Goal: Task Accomplishment & Management: Manage account settings

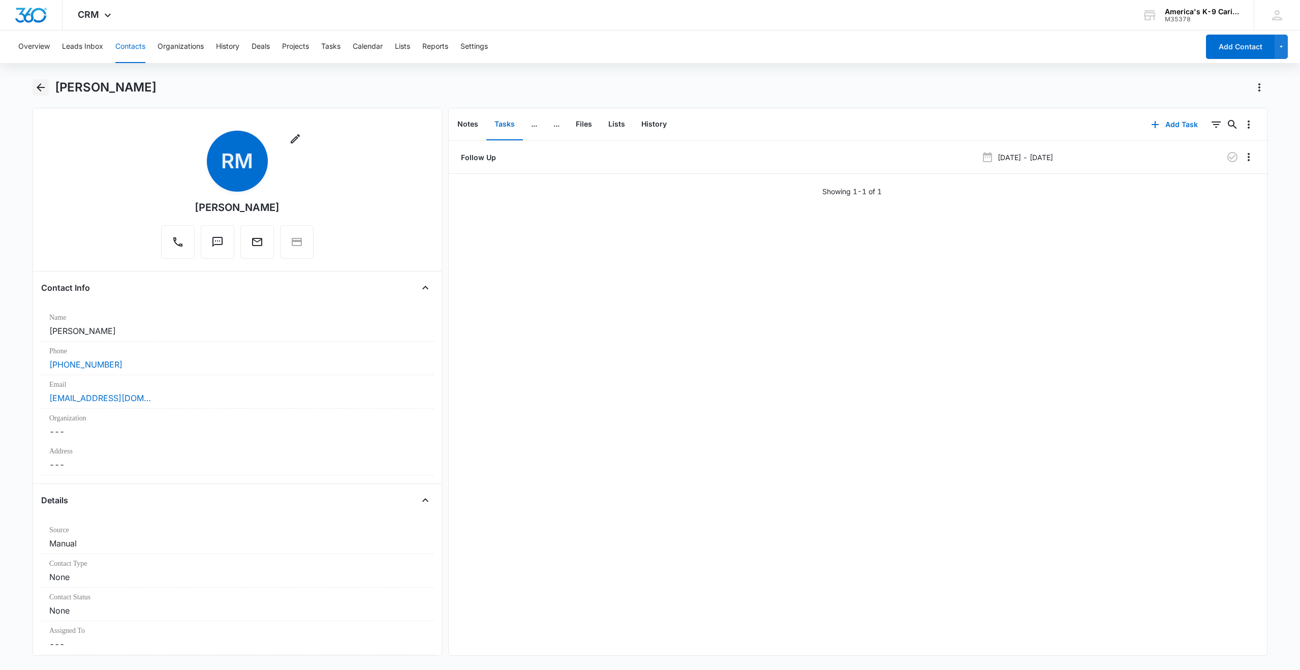
click at [41, 87] on icon "Back" at bounding box center [41, 87] width 8 height 8
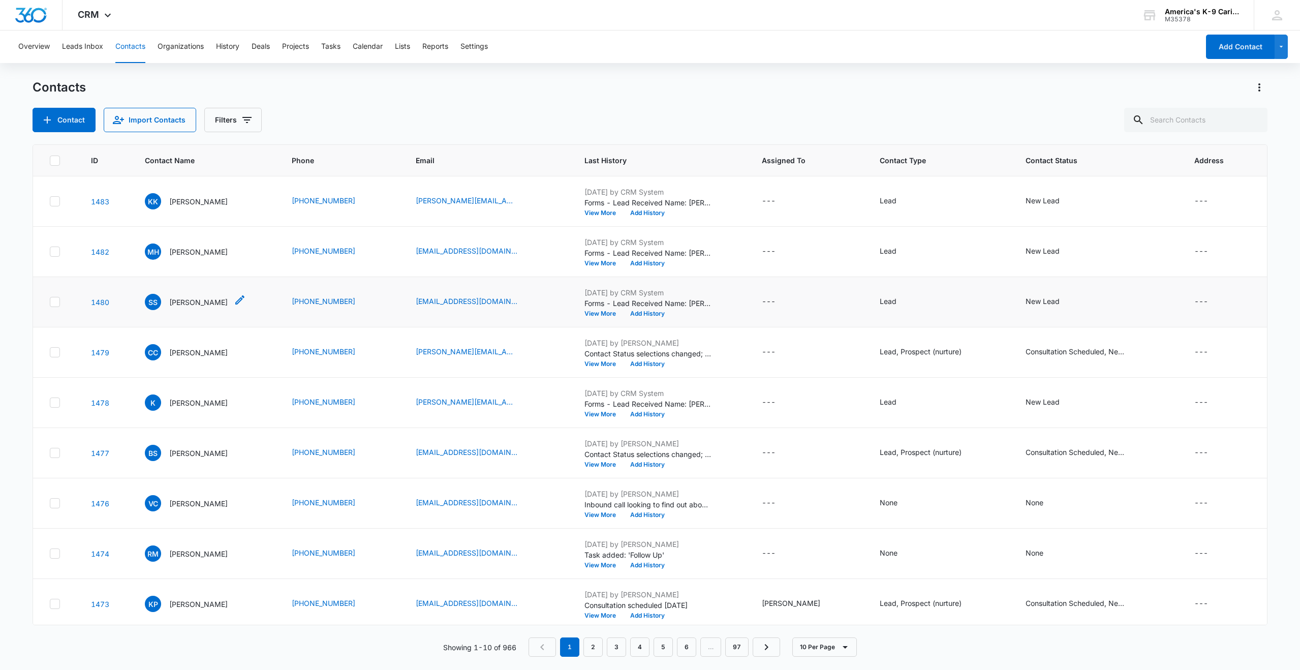
click at [202, 302] on p "[PERSON_NAME]" at bounding box center [198, 302] width 58 height 11
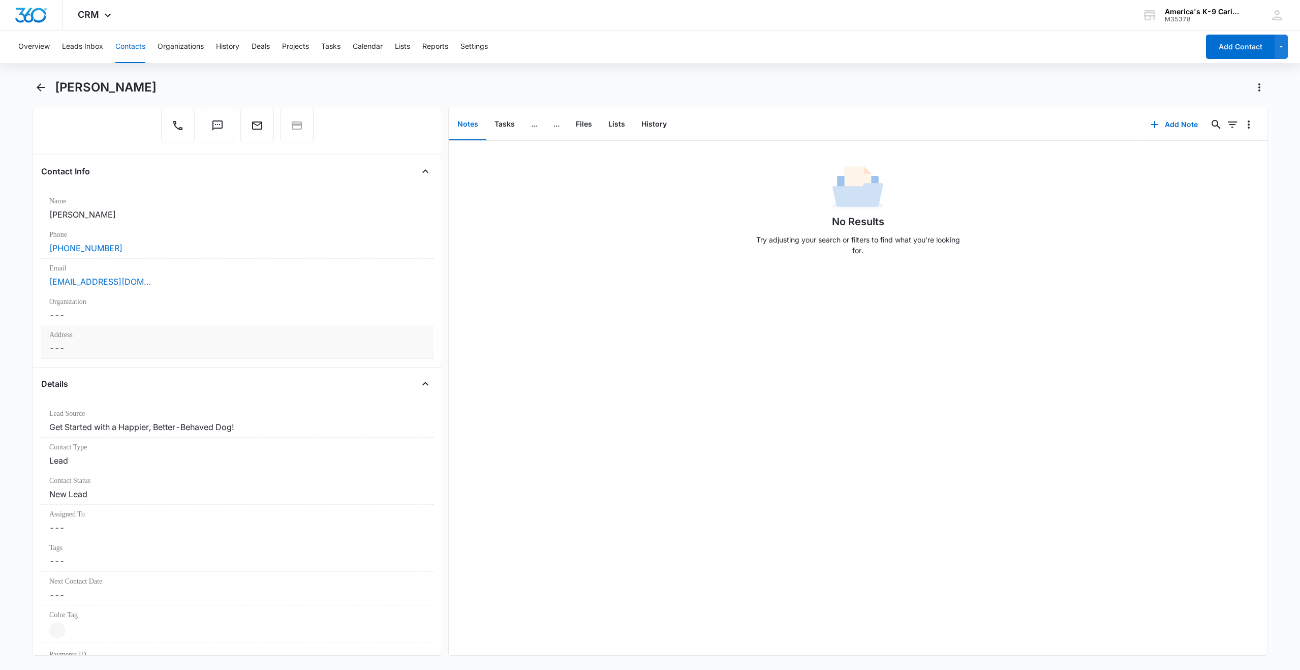
scroll to position [152, 0]
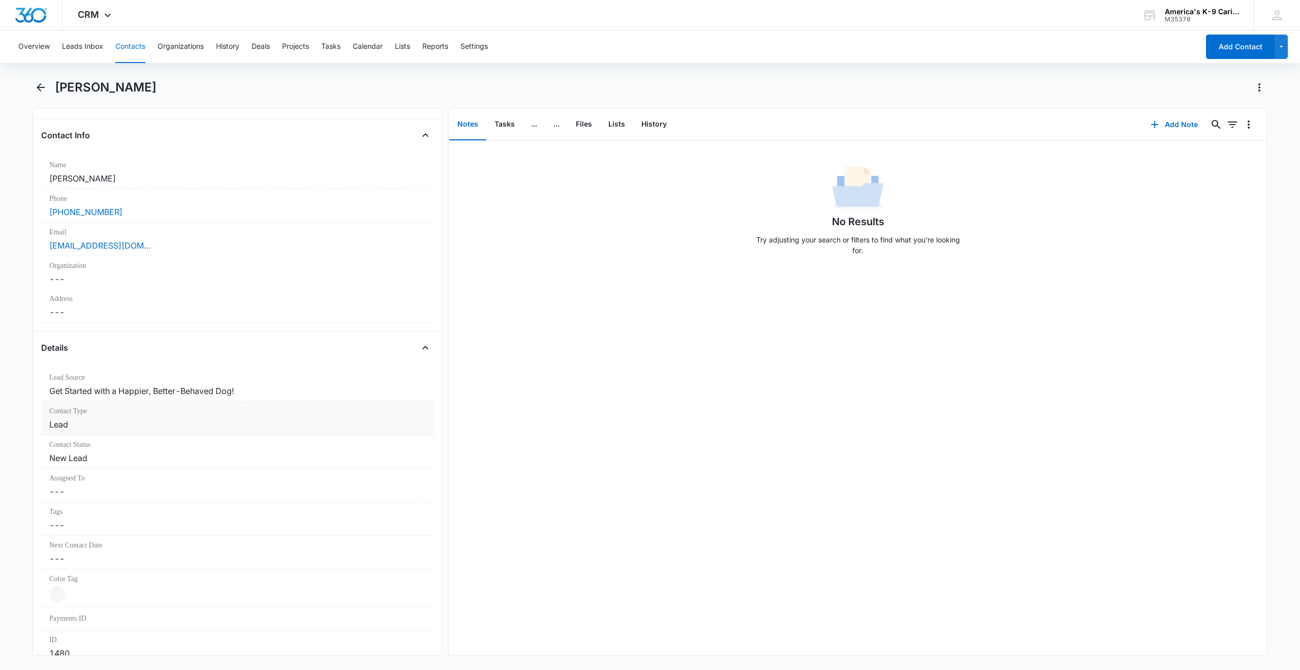
click at [338, 423] on dd "Cancel Save Changes Lead" at bounding box center [237, 424] width 376 height 12
click at [412, 431] on div at bounding box center [417, 433] width 16 height 16
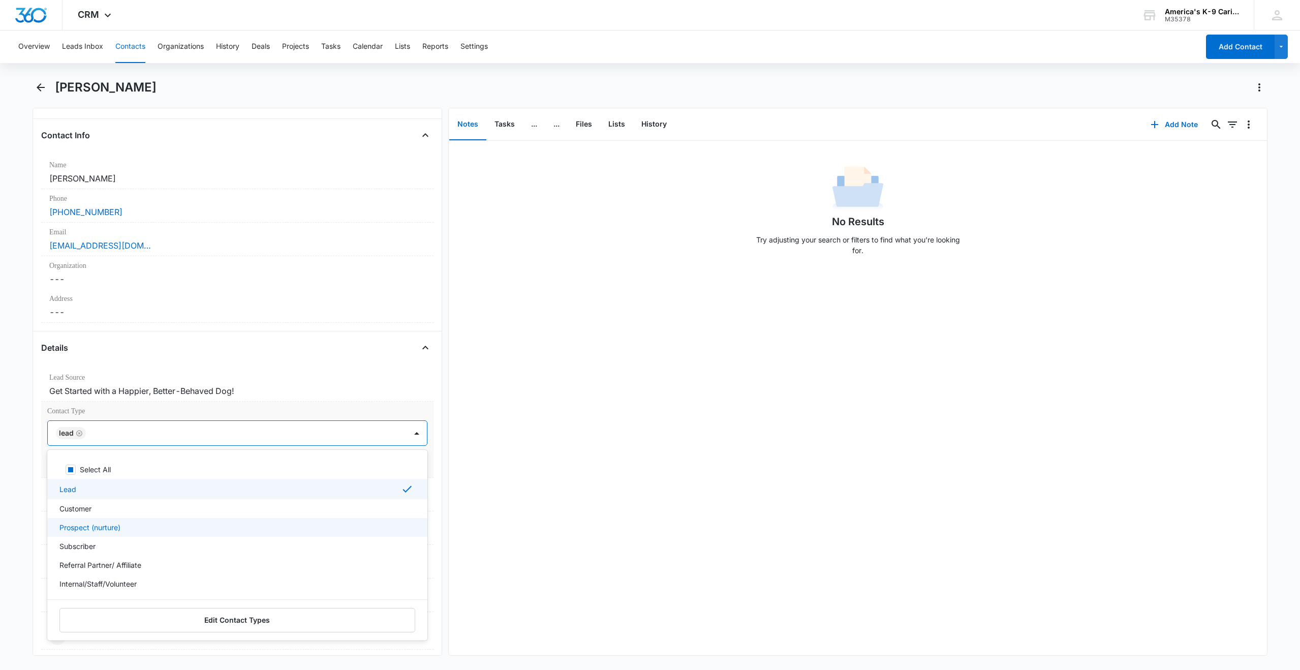
click at [288, 527] on div "Prospect (nurture)" at bounding box center [236, 527] width 354 height 11
click at [407, 406] on label "Contact Type" at bounding box center [237, 411] width 380 height 11
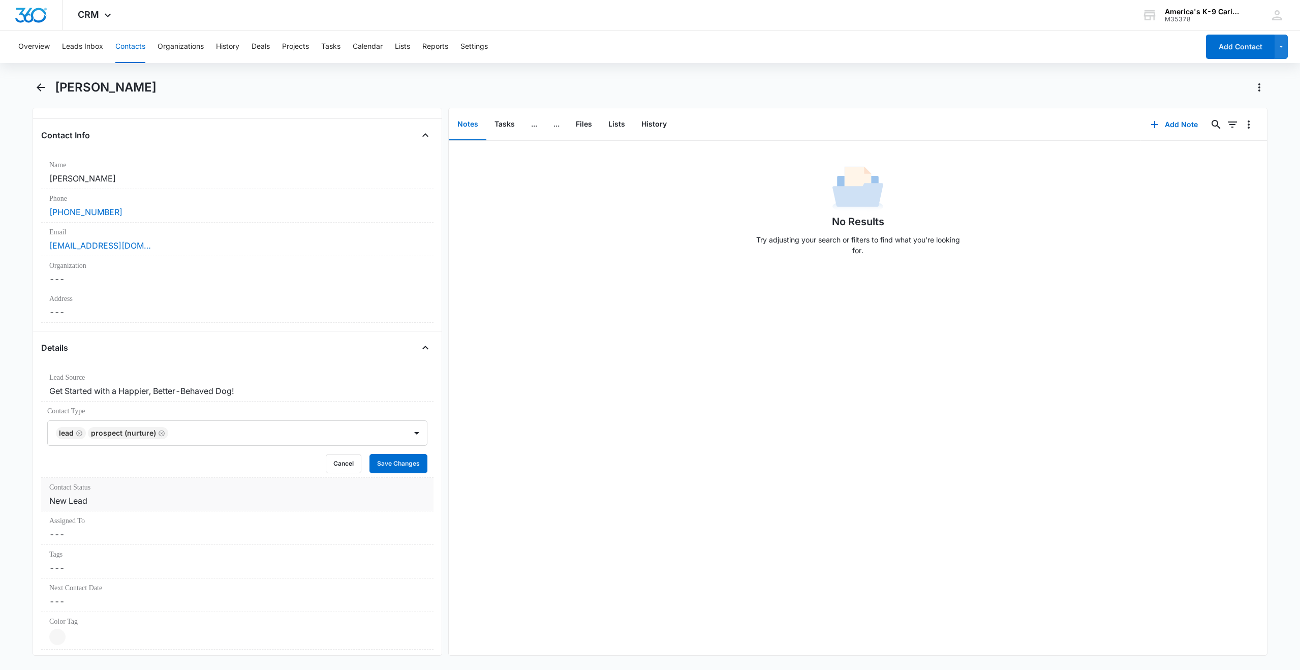
click at [167, 501] on dd "Cancel Save Changes New Lead" at bounding box center [237, 500] width 376 height 12
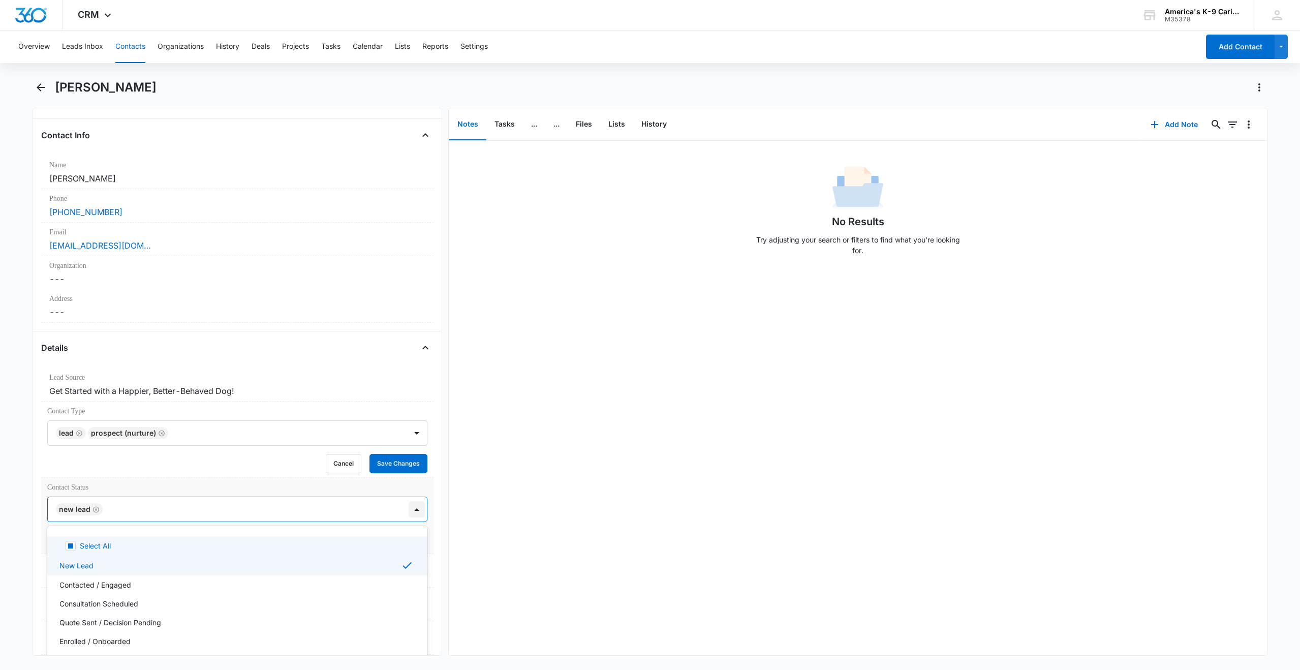
click at [410, 511] on div at bounding box center [417, 509] width 16 height 16
click at [261, 608] on div "Consultation Scheduled" at bounding box center [236, 603] width 354 height 11
click at [398, 456] on button "Save Changes" at bounding box center [398, 463] width 58 height 19
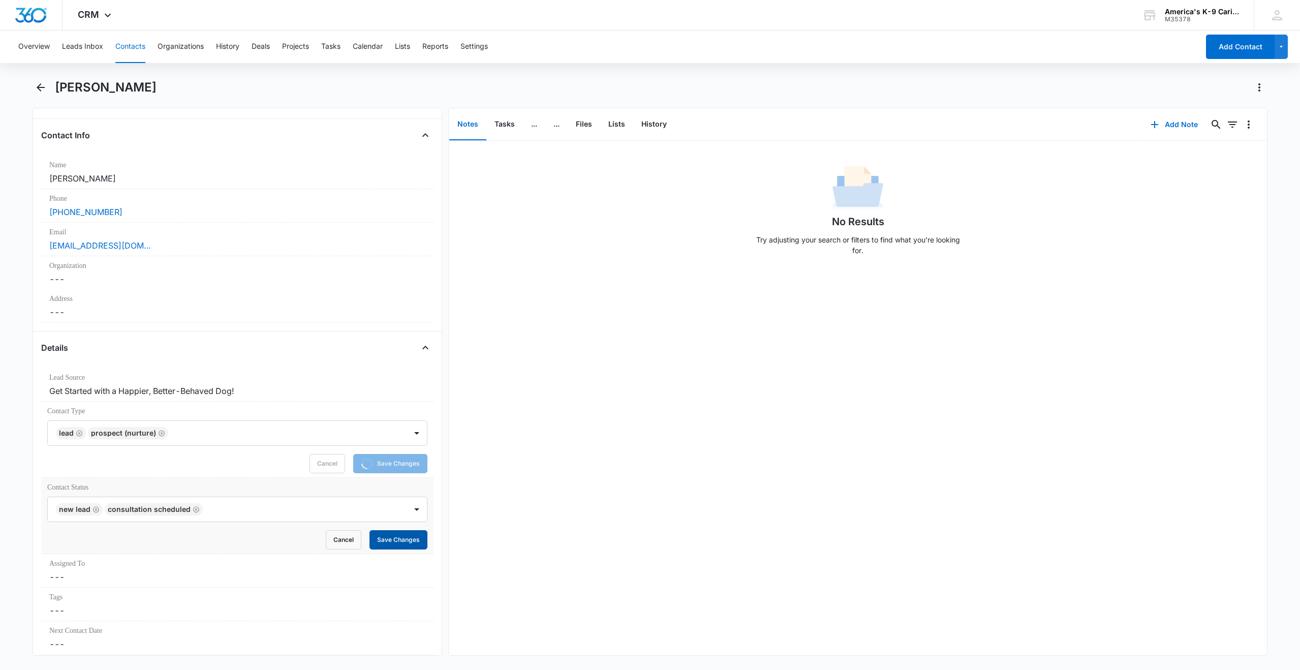
click at [387, 540] on button "Save Changes" at bounding box center [398, 539] width 58 height 19
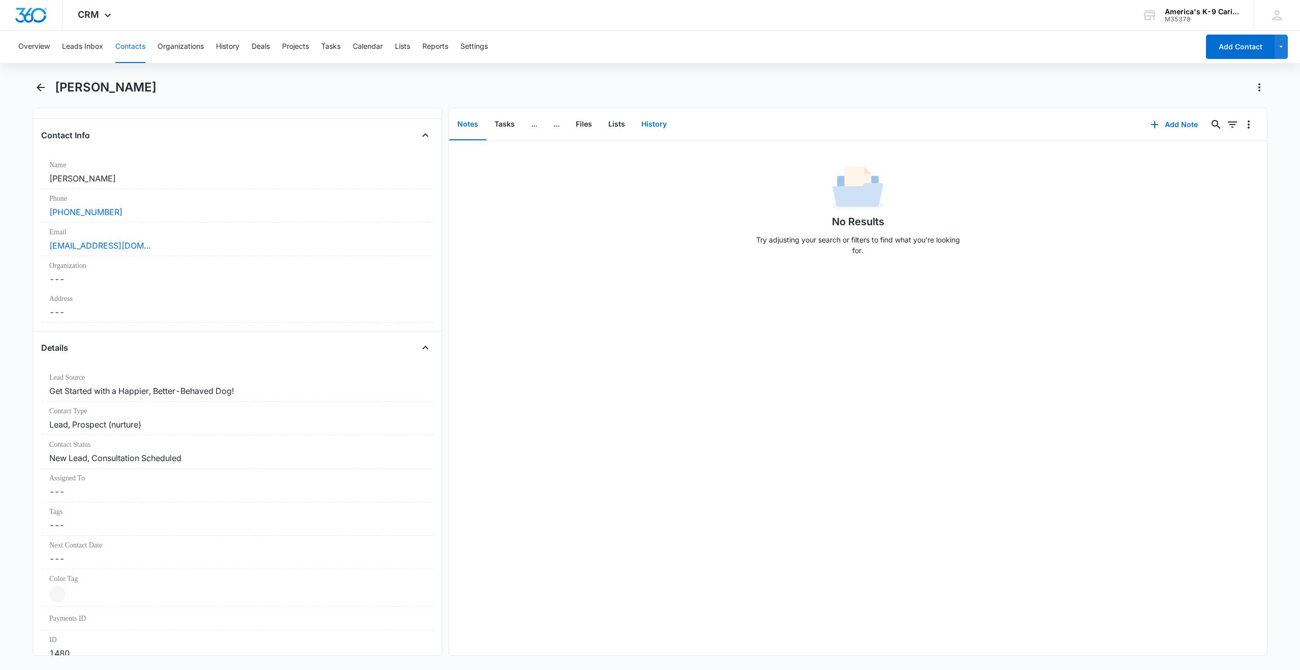
click at [654, 128] on button "History" at bounding box center [654, 125] width 42 height 32
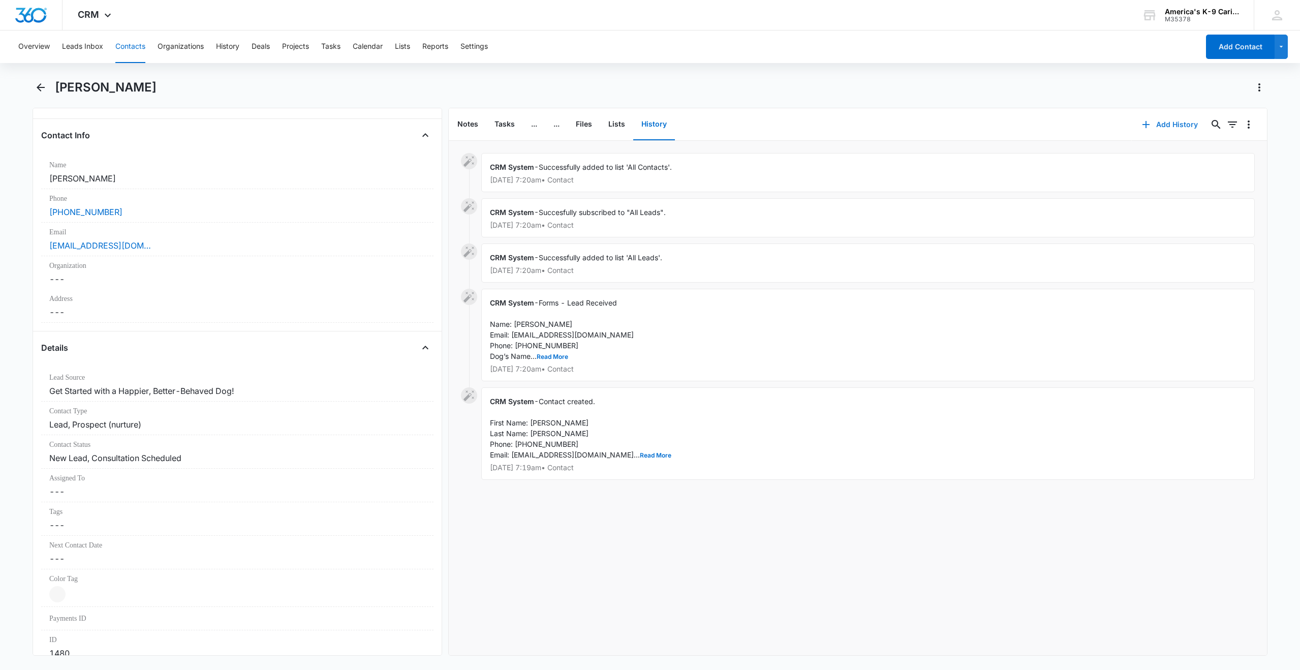
click at [1171, 127] on button "Add History" at bounding box center [1170, 124] width 76 height 24
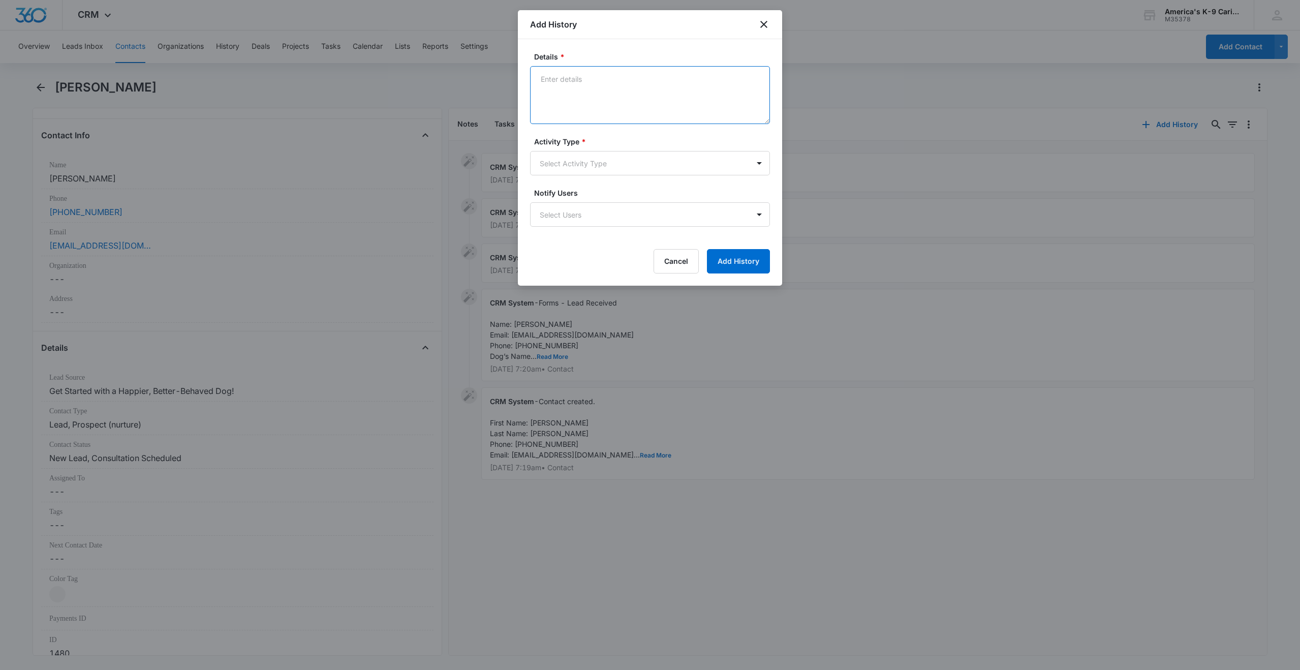
click at [544, 84] on textarea "Details *" at bounding box center [650, 95] width 240 height 58
paste textarea "Hello, I’ve scheduled a Zoom meeting via your website for [DATE] 1pm. I look fo…"
type textarea "Hello, I’ve scheduled a Zoom meeting via your website for [DATE] 1pm. I look fo…"
click at [757, 163] on body "CRM Apps Reputation Websites Forms CRM Email Social Shop Payments POS Content A…" at bounding box center [650, 335] width 1300 height 670
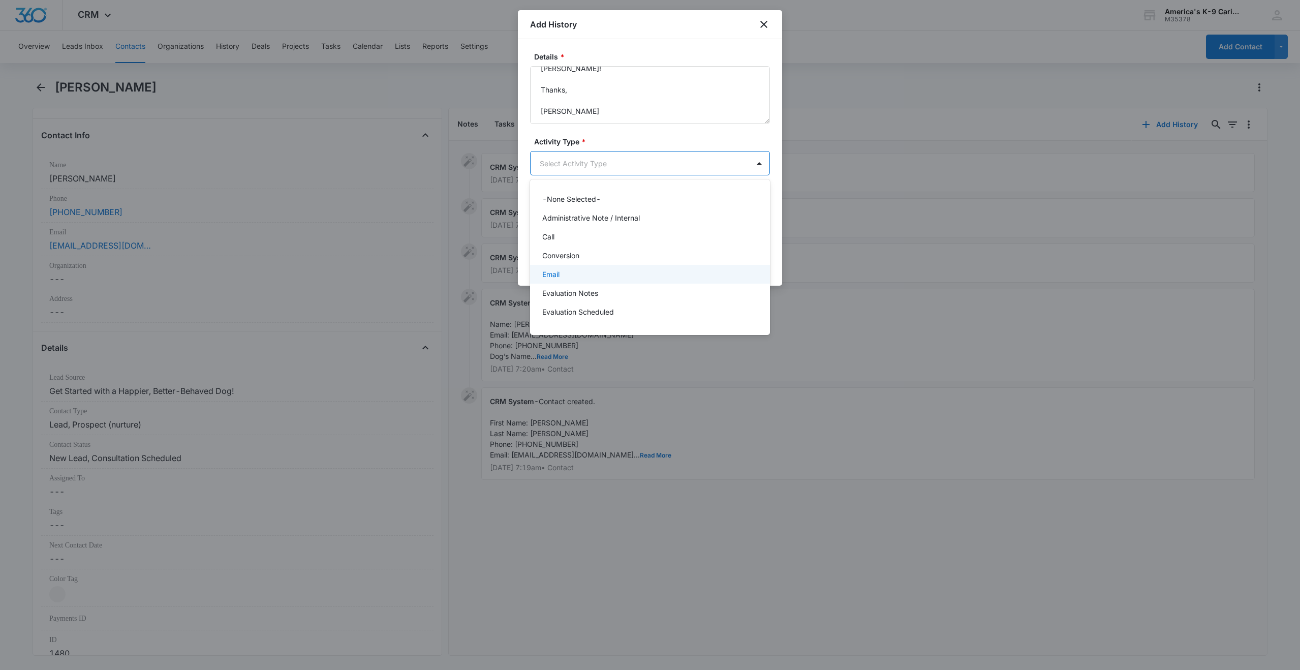
click at [649, 273] on div "Email" at bounding box center [648, 274] width 213 height 11
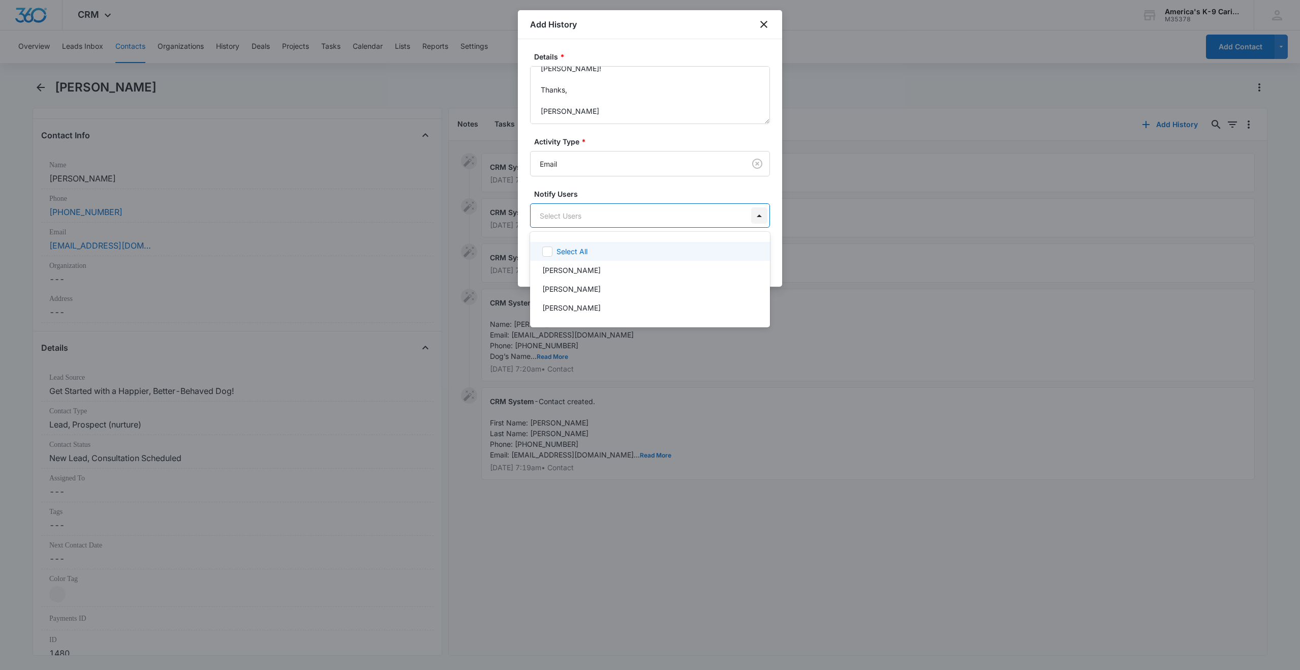
click at [760, 216] on body "CRM Apps Reputation Websites Forms CRM Email Social Shop Payments POS Content A…" at bounding box center [650, 335] width 1300 height 670
click at [555, 269] on p "[PERSON_NAME]" at bounding box center [571, 270] width 58 height 11
click at [777, 237] on div at bounding box center [650, 335] width 1300 height 670
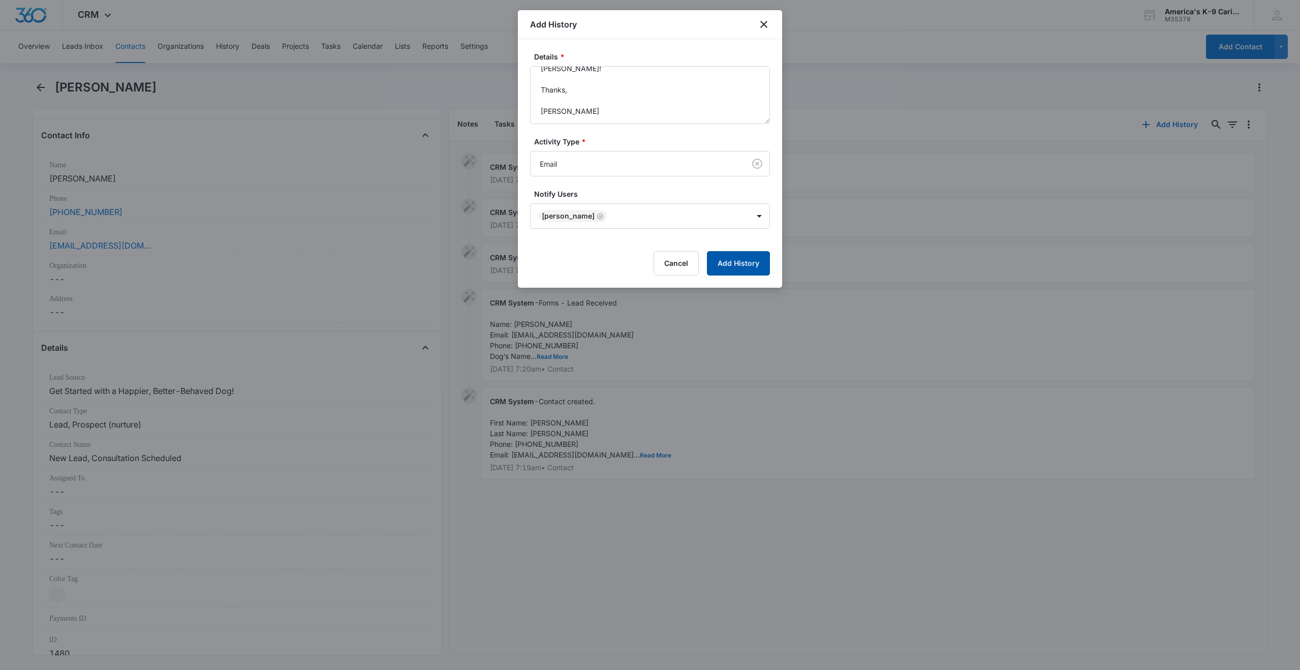
click at [740, 267] on button "Add History" at bounding box center [738, 263] width 63 height 24
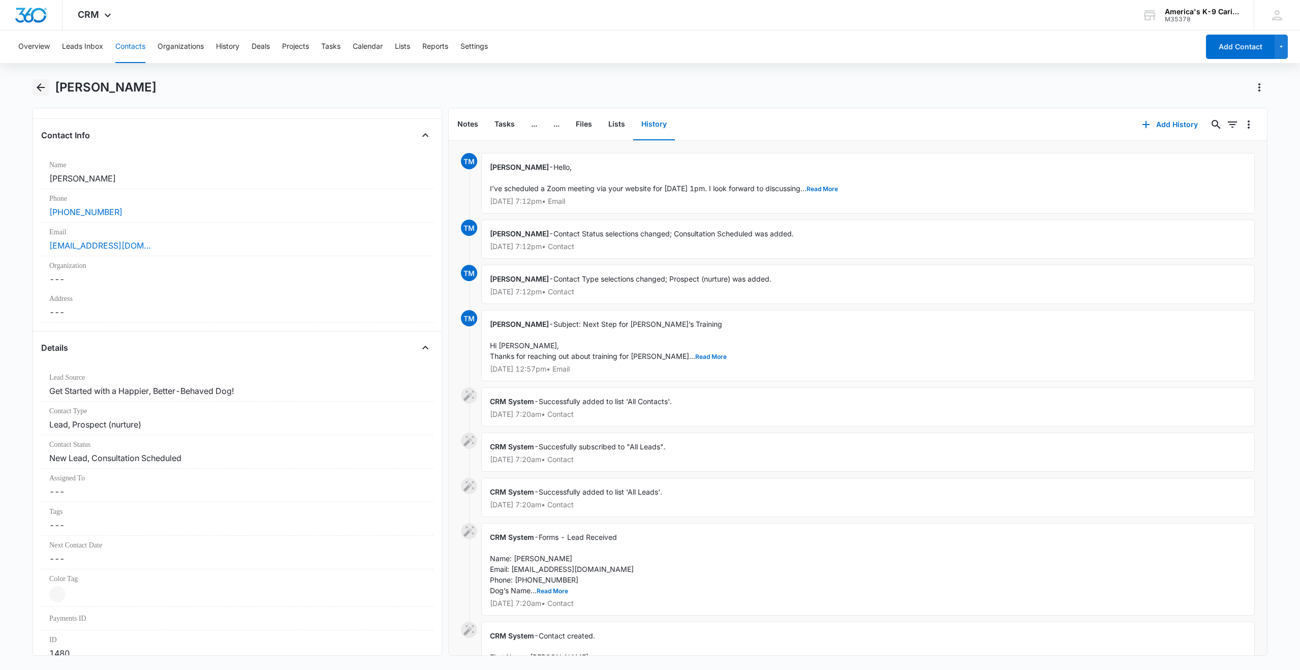
click at [36, 90] on icon "Back" at bounding box center [41, 87] width 12 height 12
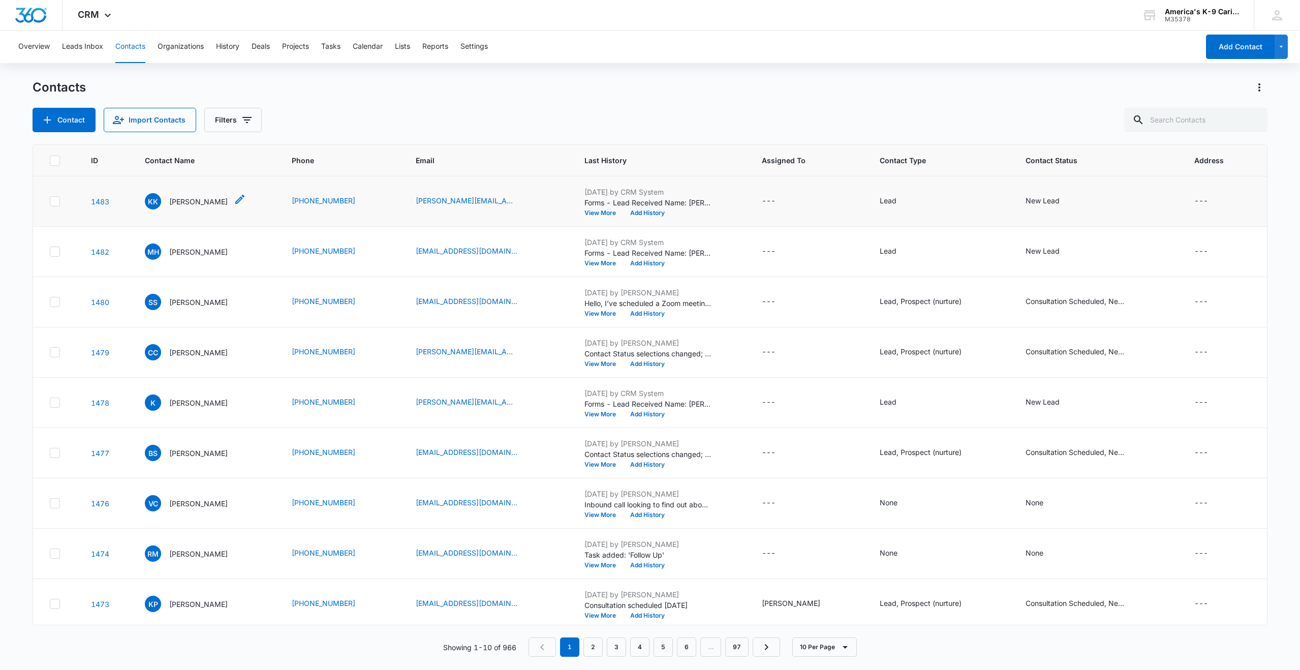
click at [207, 202] on p "[PERSON_NAME]" at bounding box center [198, 201] width 58 height 11
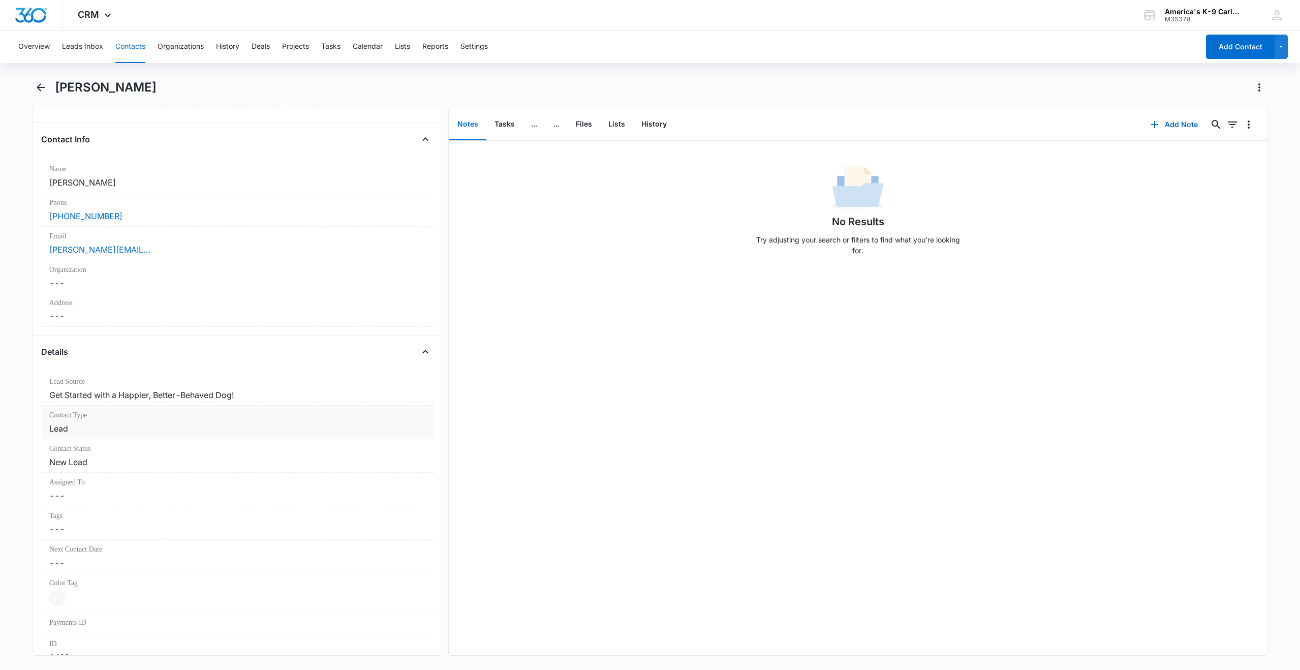
scroll to position [152, 0]
click at [224, 415] on label "Contact Type" at bounding box center [237, 411] width 376 height 11
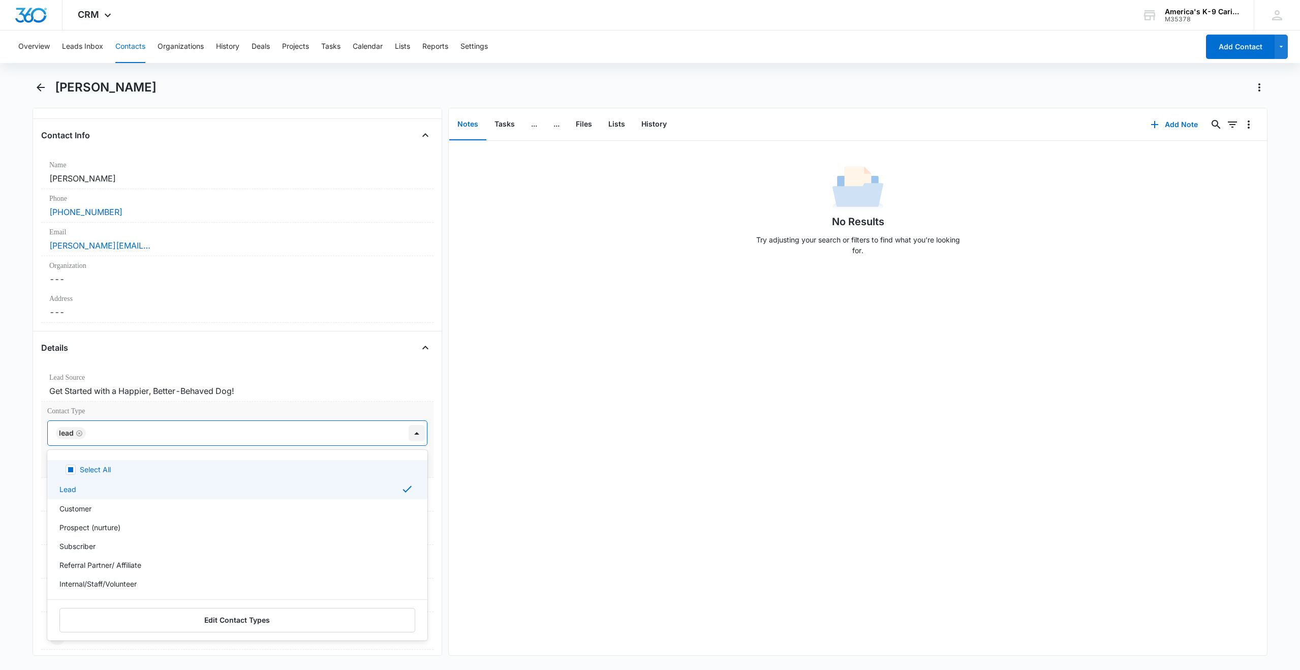
click at [410, 437] on div at bounding box center [417, 433] width 16 height 16
click at [185, 522] on div "Prospect (nurture)" at bounding box center [236, 527] width 354 height 11
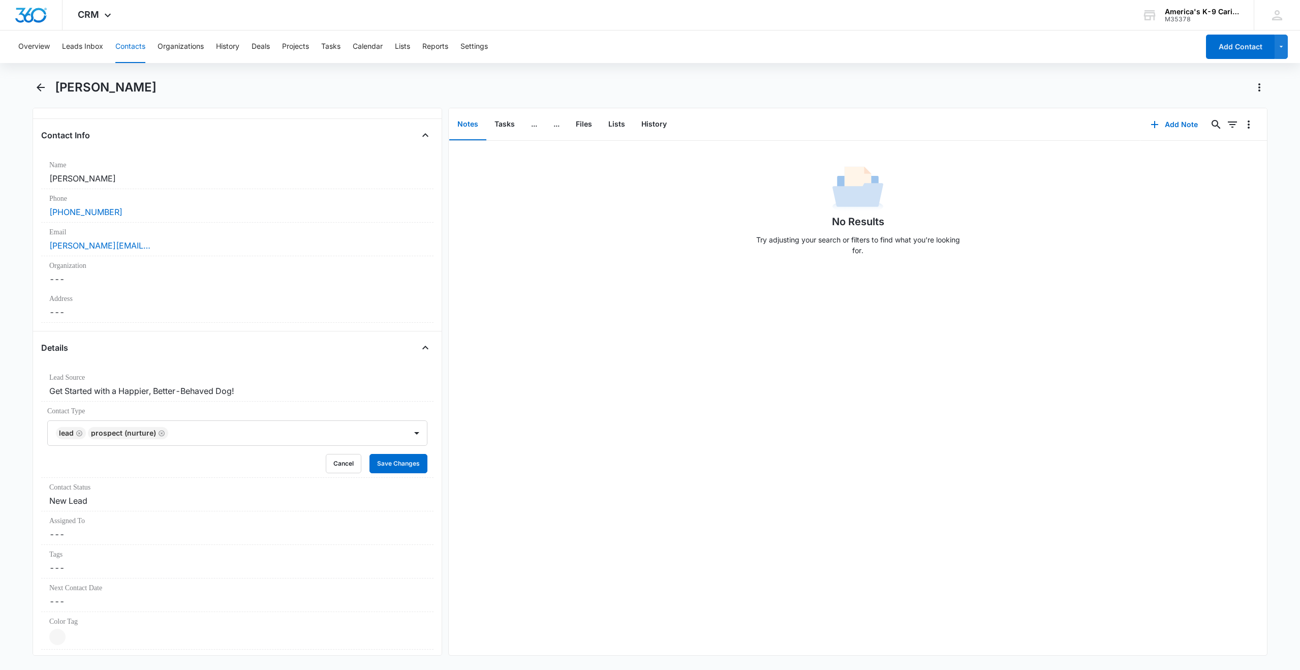
click at [316, 353] on div "Details" at bounding box center [237, 347] width 392 height 16
click at [379, 461] on button "Save Changes" at bounding box center [398, 463] width 58 height 19
click at [332, 497] on dd "Cancel Save Changes New Lead" at bounding box center [237, 500] width 376 height 12
click at [409, 510] on div at bounding box center [417, 509] width 16 height 16
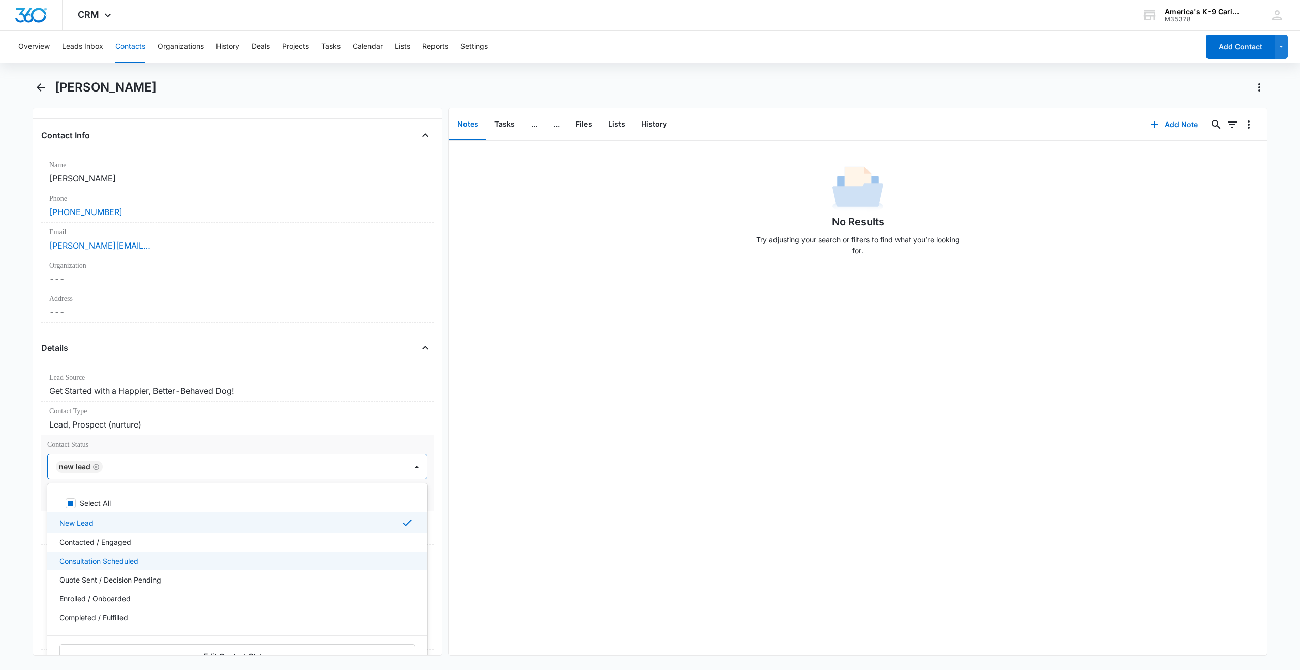
click at [152, 560] on div "Consultation Scheduled" at bounding box center [236, 560] width 354 height 11
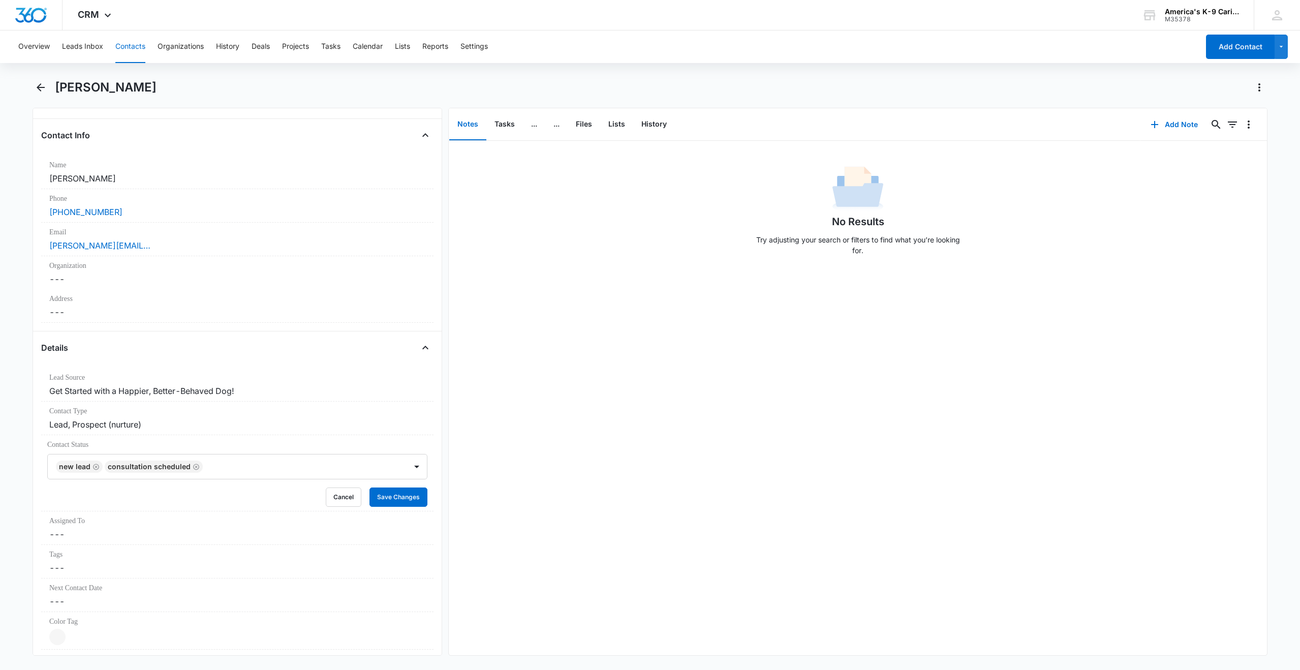
click at [359, 348] on div "Details" at bounding box center [237, 347] width 392 height 16
click at [388, 496] on button "Save Changes" at bounding box center [398, 496] width 58 height 19
click at [645, 118] on button "History" at bounding box center [654, 125] width 42 height 32
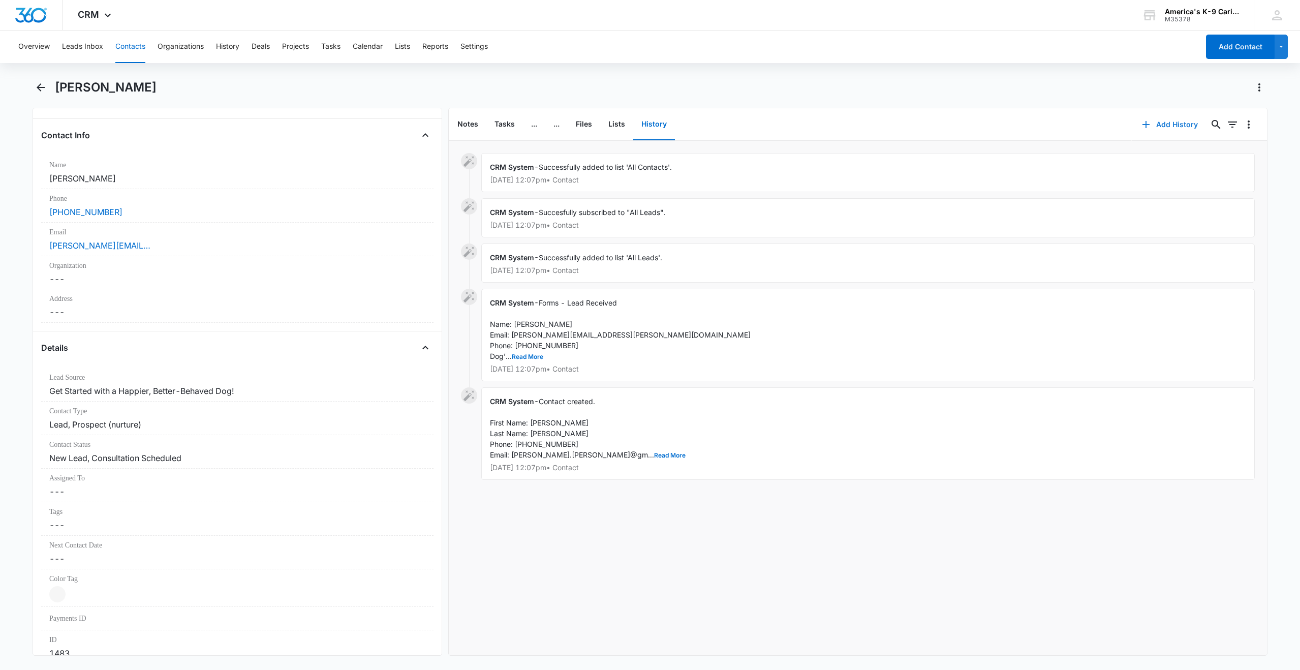
click at [1159, 125] on button "Add History" at bounding box center [1170, 124] width 76 height 24
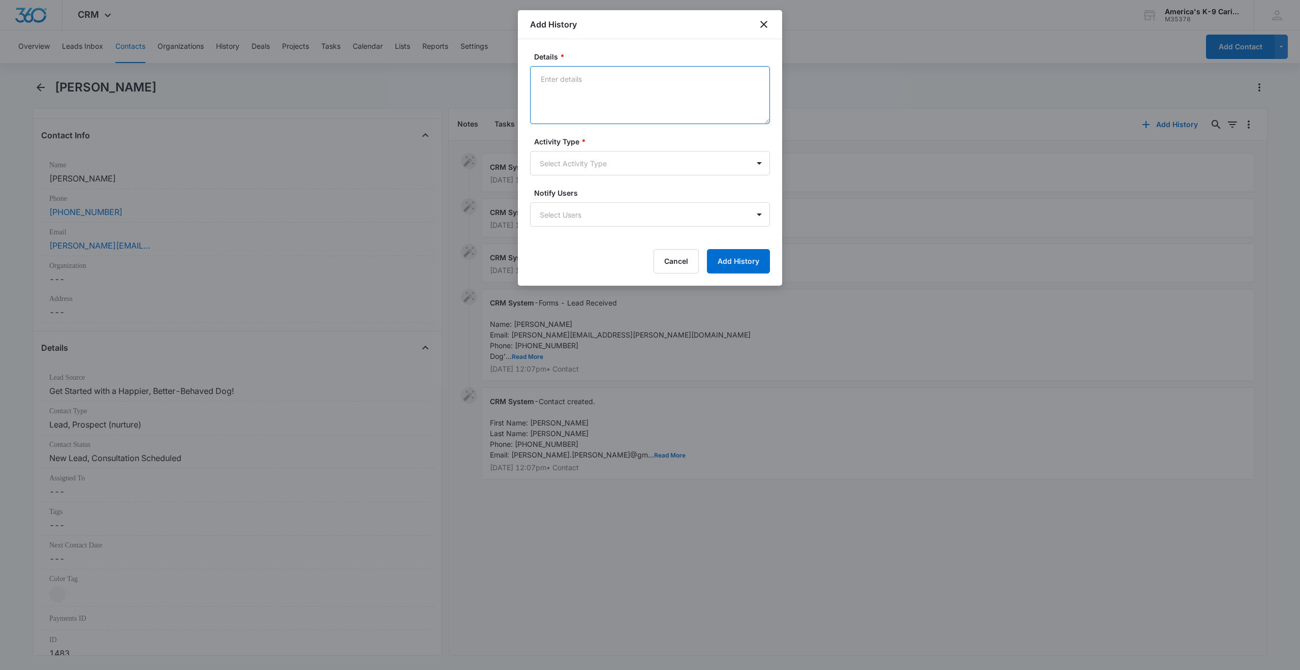
click at [561, 83] on textarea "Details *" at bounding box center [650, 95] width 240 height 58
click at [759, 166] on body "CRM Apps Reputation Websites Forms CRM Email Social Shop Payments POS Content A…" at bounding box center [650, 335] width 1300 height 670
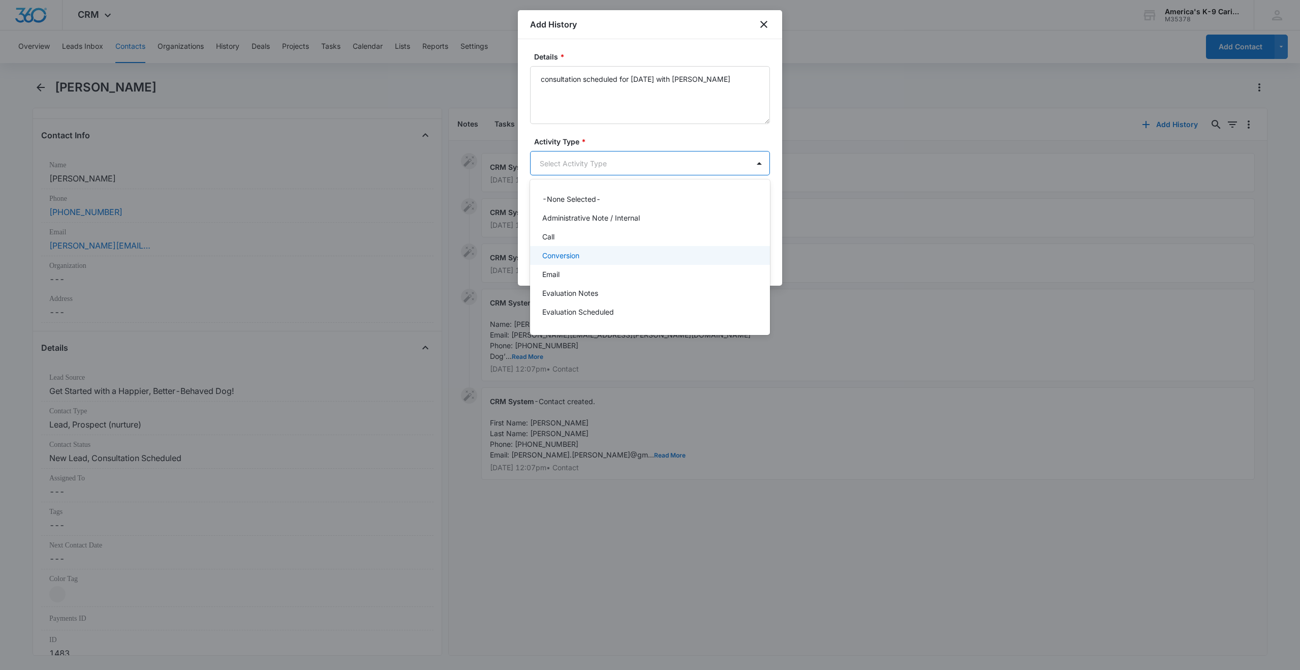
click at [685, 251] on div "Conversion" at bounding box center [648, 255] width 213 height 11
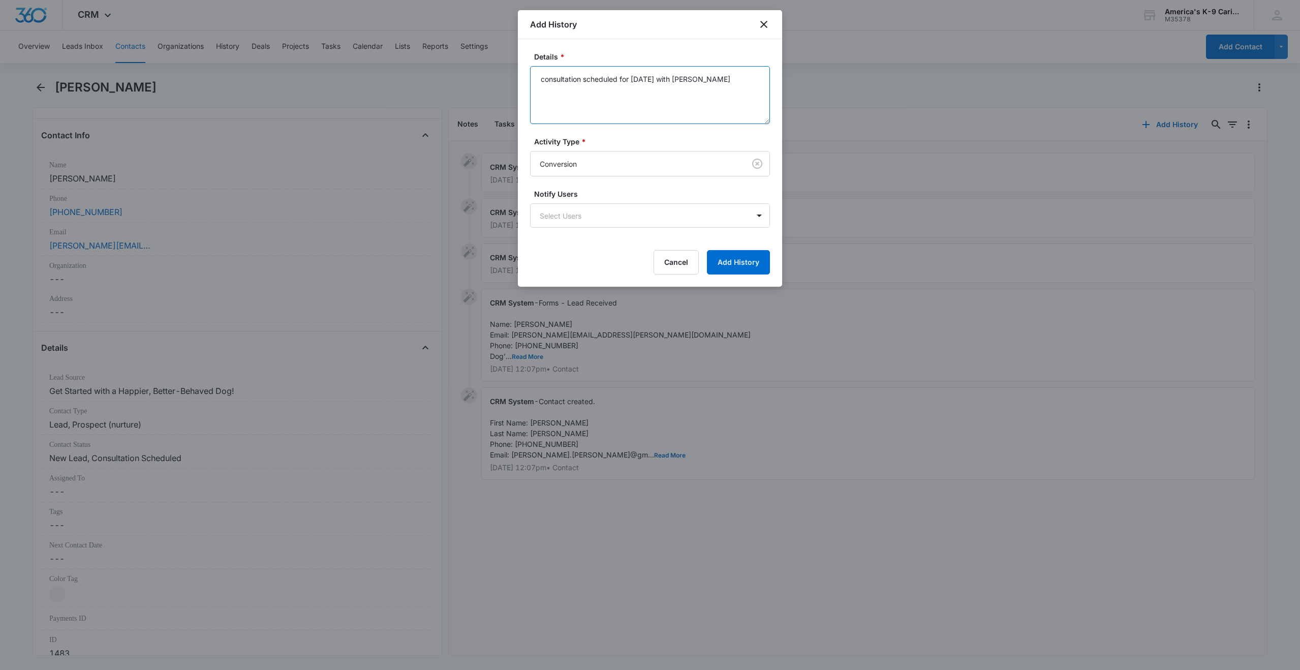
click at [542, 79] on textarea "consultation scheduled for [DATE] with [PERSON_NAME]" at bounding box center [650, 95] width 240 height 58
type textarea "spoke with her on the phone. She is looking to go toward therapy dog as her dog…"
click at [758, 210] on body "CRM Apps Reputation Websites Forms CRM Email Social Shop Payments POS Content A…" at bounding box center [650, 335] width 1300 height 670
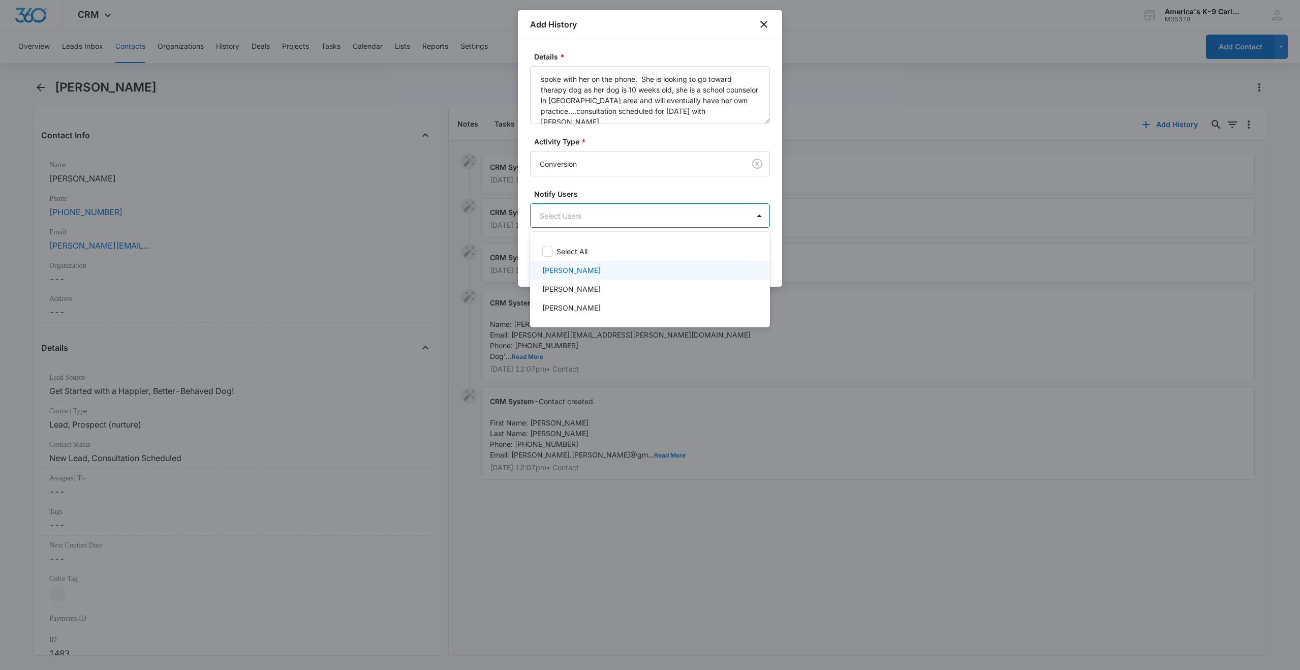
click at [580, 271] on p "[PERSON_NAME]" at bounding box center [571, 270] width 58 height 11
click at [582, 292] on p "[PERSON_NAME]" at bounding box center [571, 291] width 58 height 11
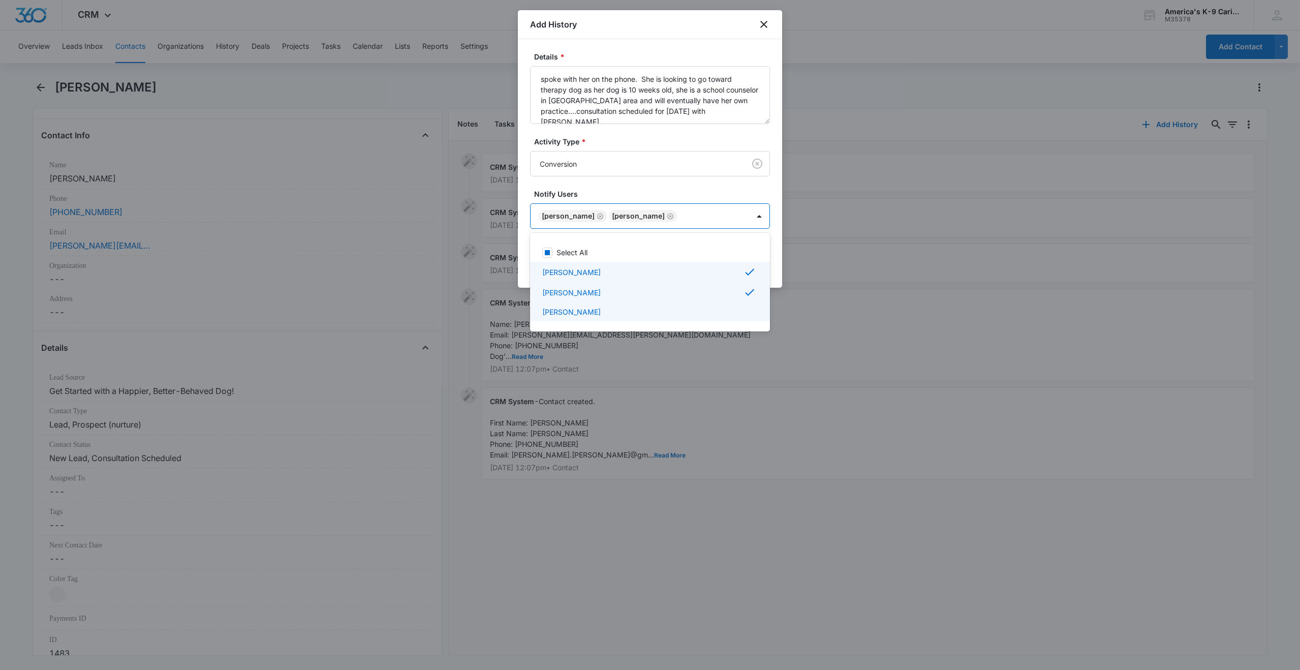
click at [580, 314] on p "[PERSON_NAME]" at bounding box center [571, 311] width 58 height 11
click at [738, 190] on div at bounding box center [650, 335] width 1300 height 670
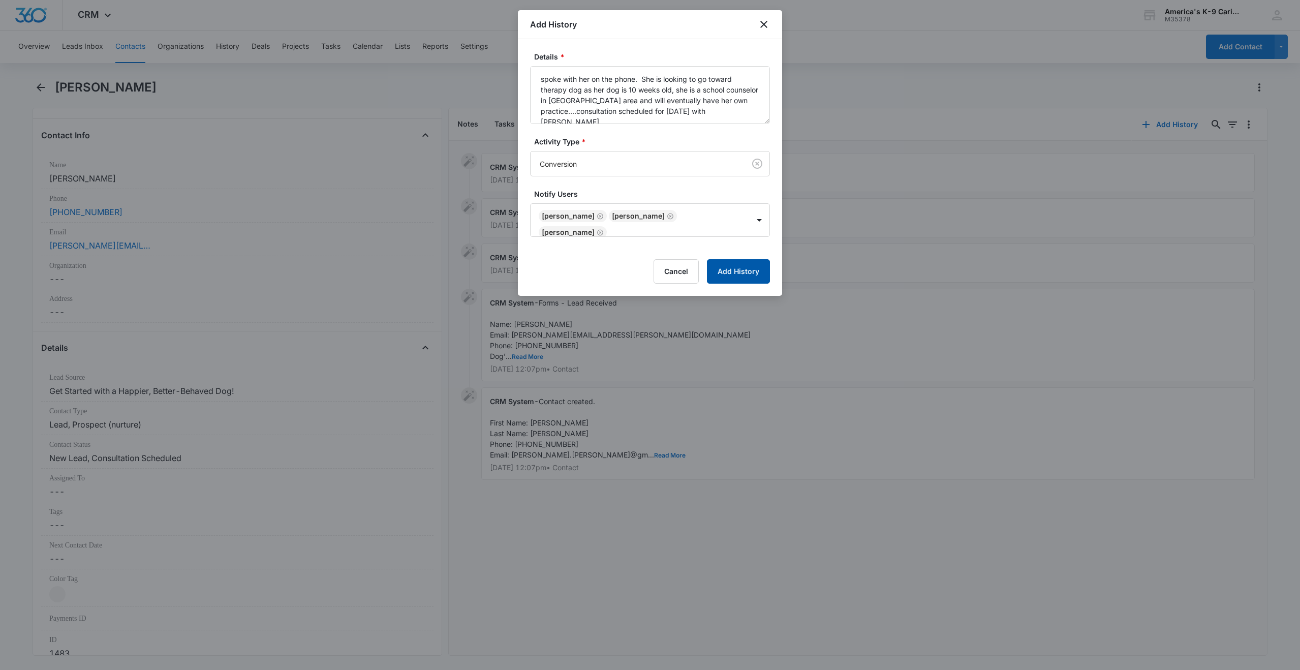
click at [740, 272] on button "Add History" at bounding box center [738, 271] width 63 height 24
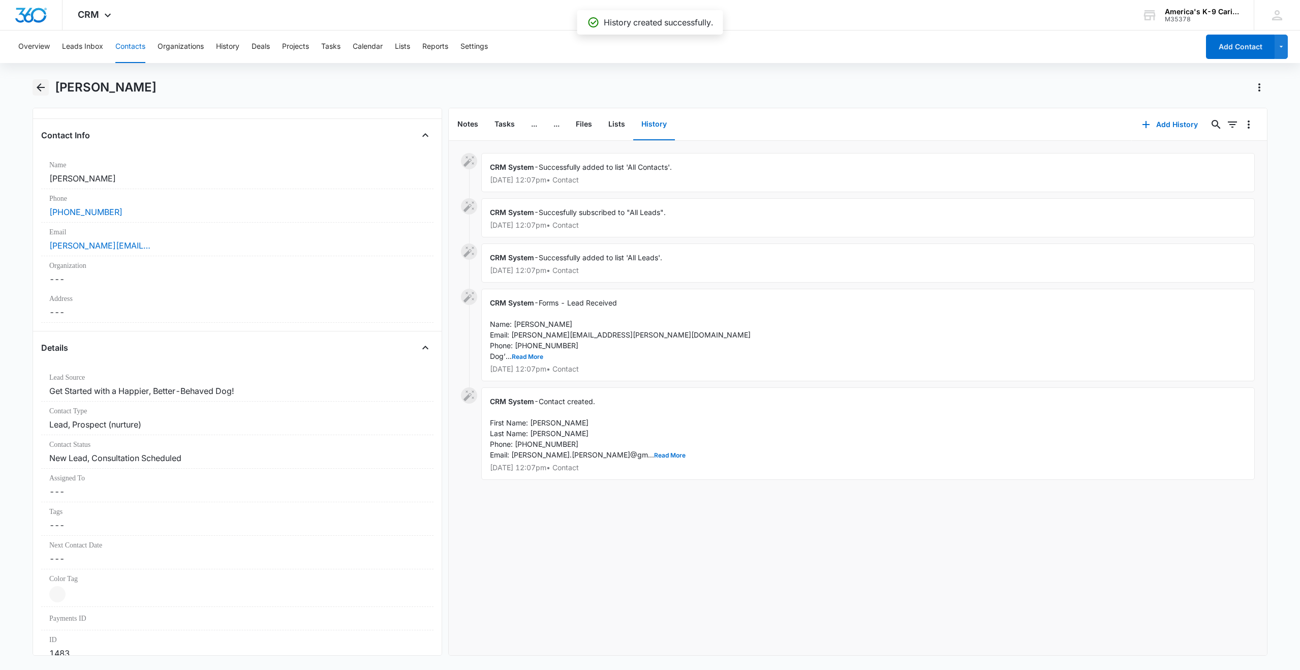
click at [40, 86] on icon "Back" at bounding box center [41, 87] width 12 height 12
